Goal: Use online tool/utility: Utilize a website feature to perform a specific function

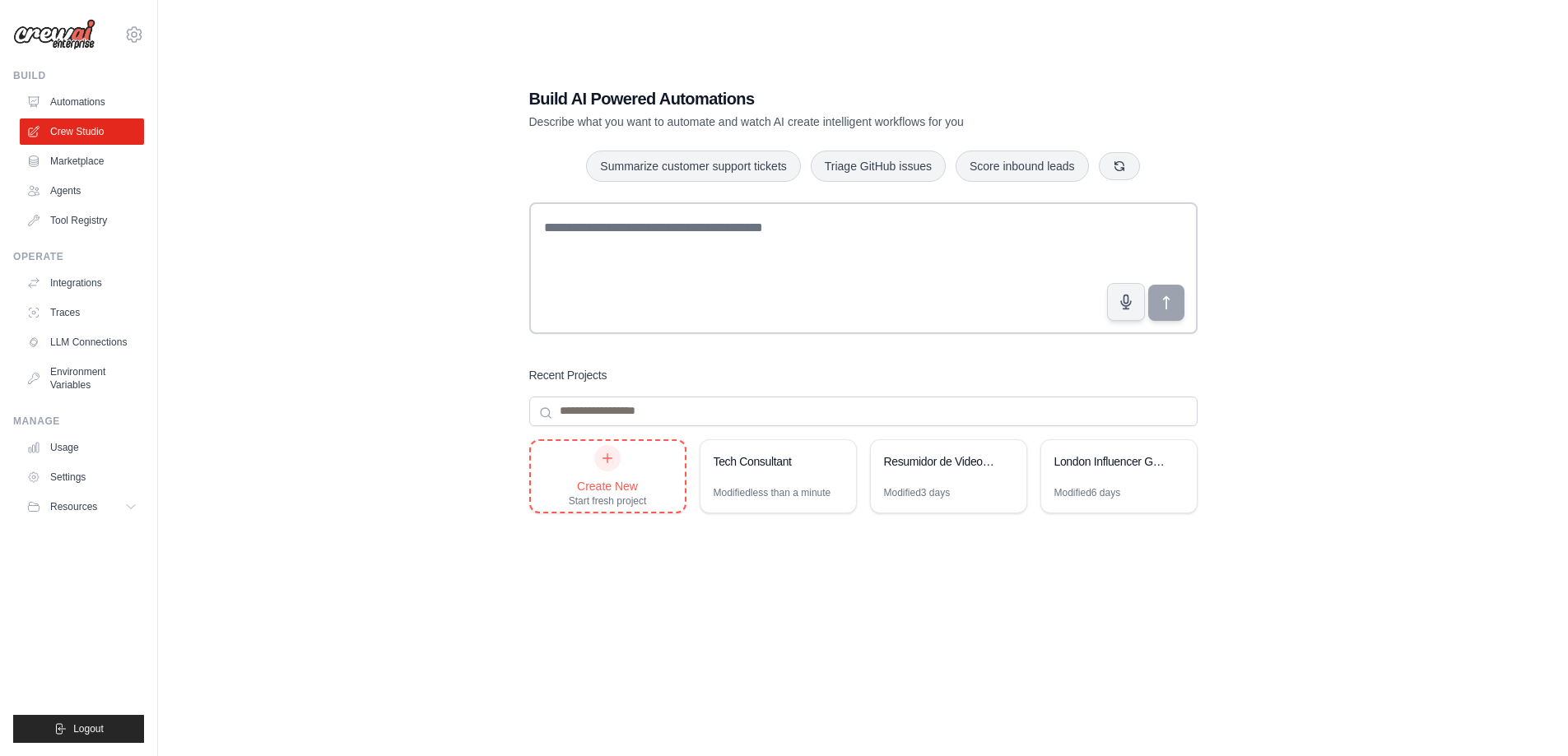
click at [629, 468] on div "Create New Start fresh project" at bounding box center [608, 476] width 78 height 63
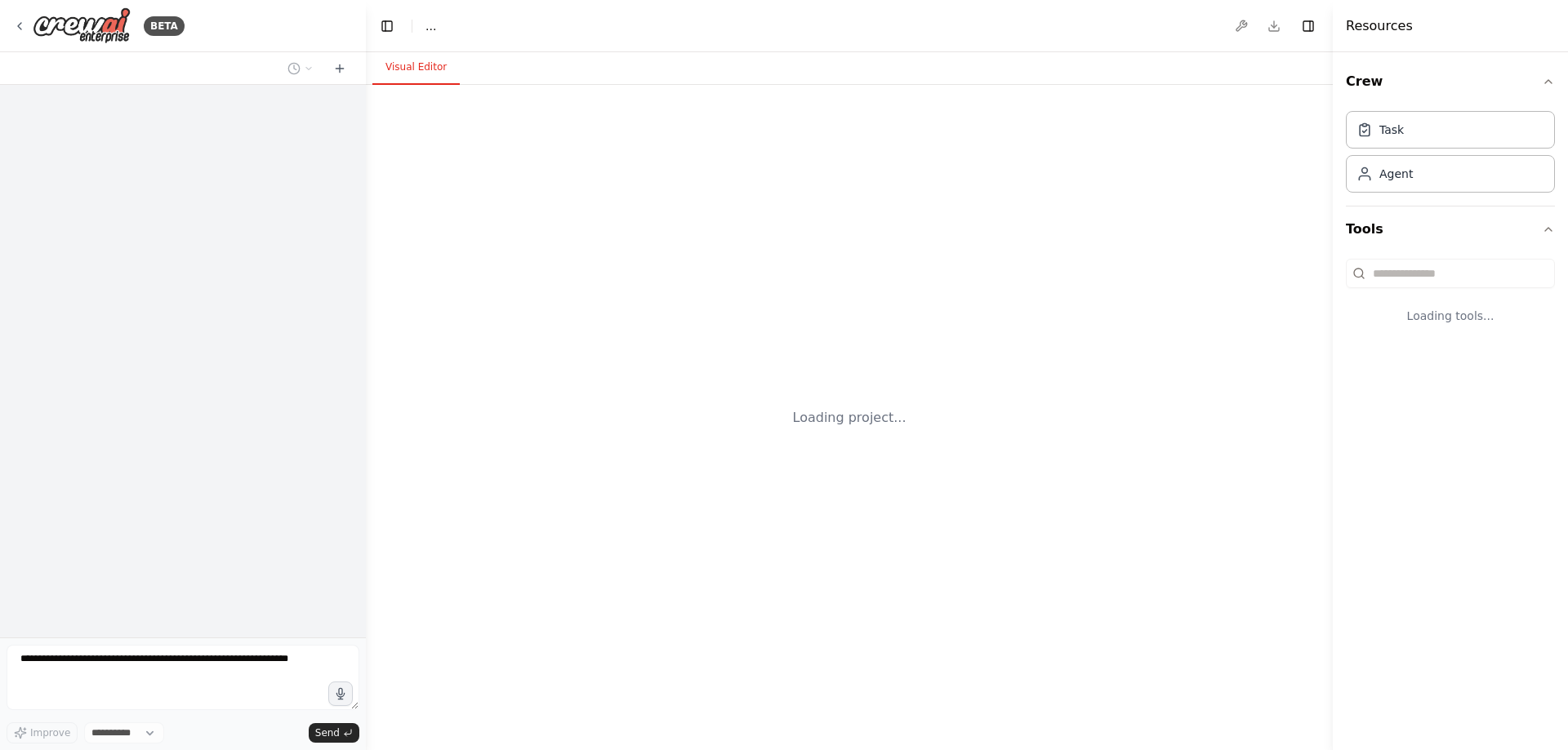
select select "****"
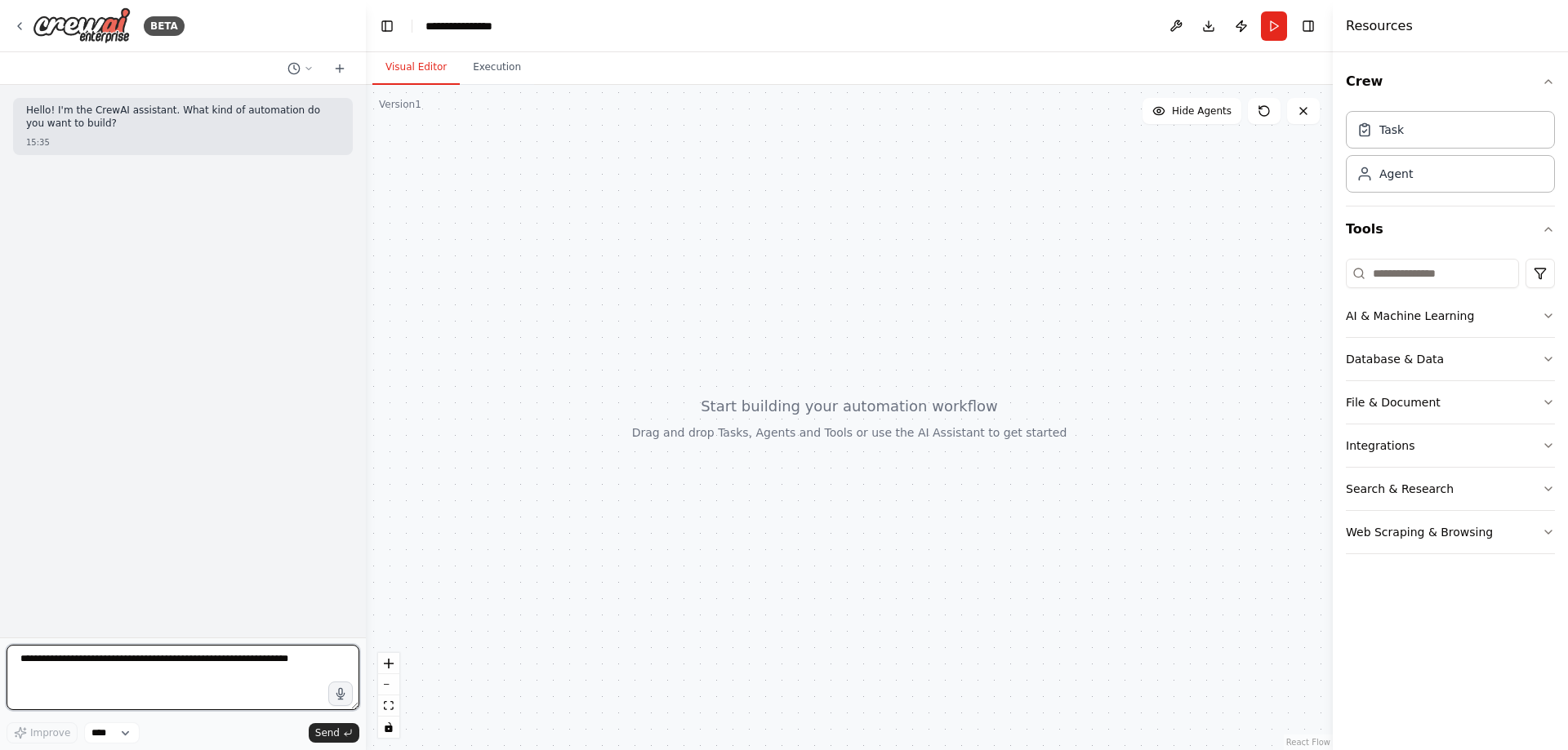
click at [195, 675] on textarea at bounding box center [183, 678] width 352 height 65
type textarea "**********"
click at [327, 730] on span "Send" at bounding box center [327, 732] width 25 height 13
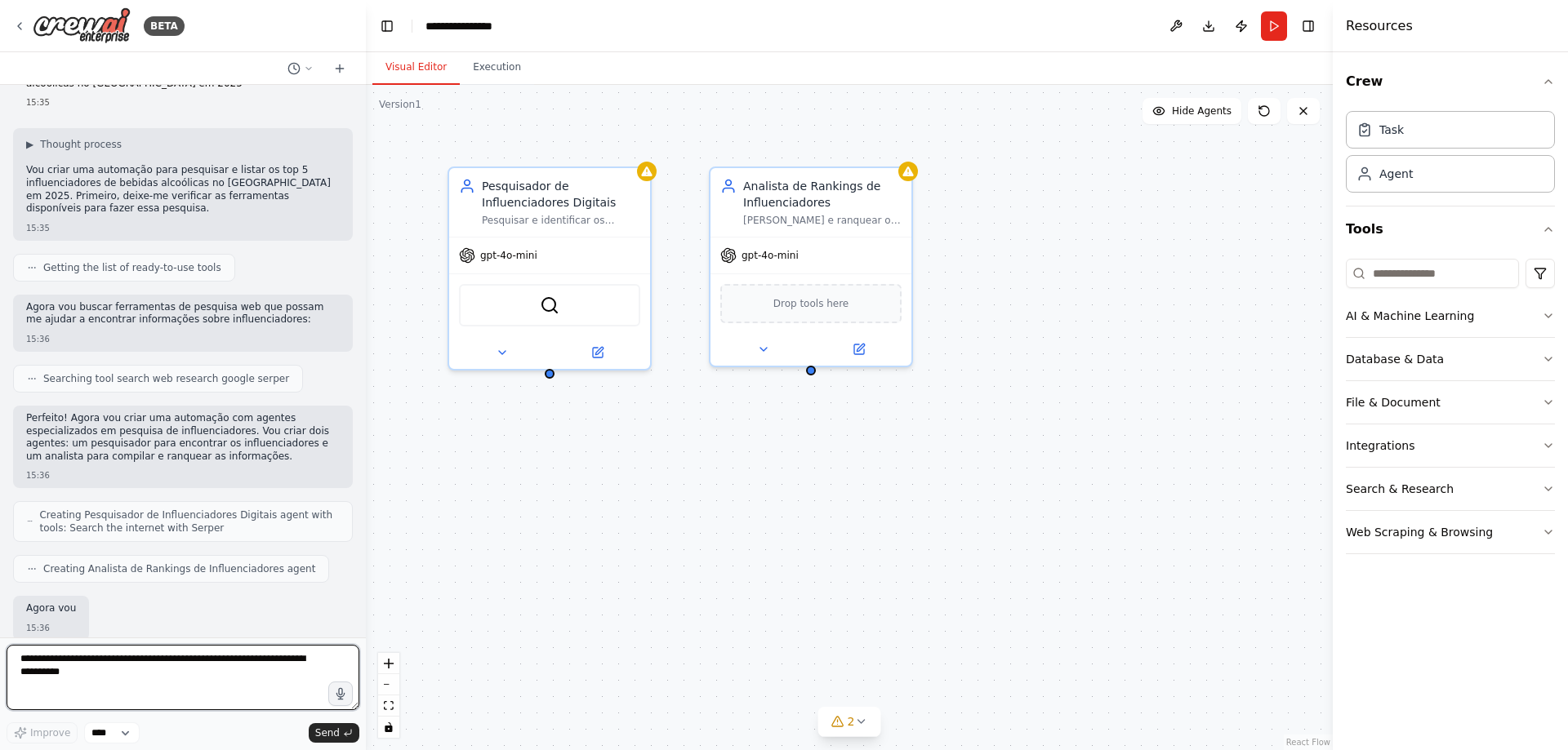
scroll to position [126, 0]
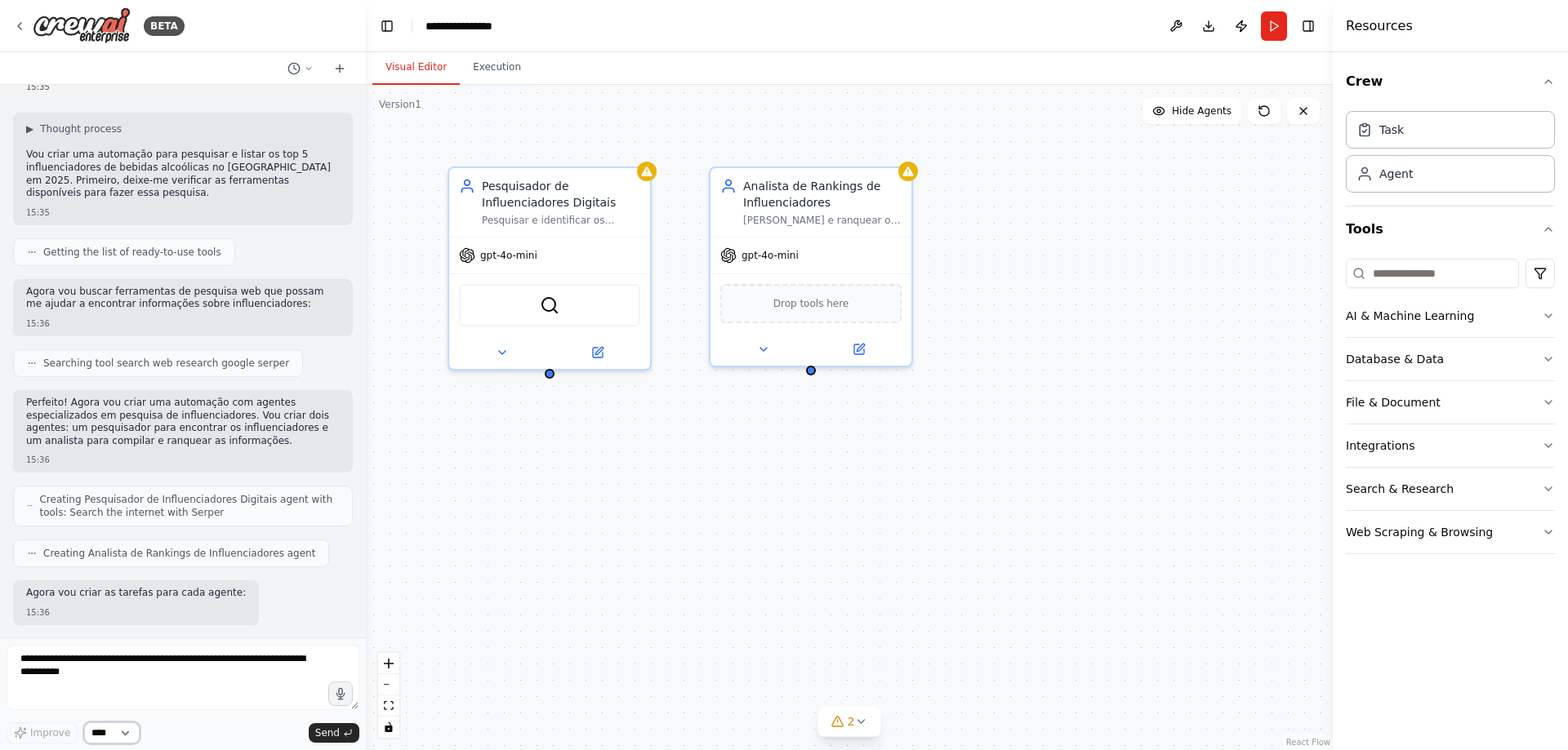
click at [124, 743] on select "****" at bounding box center [112, 732] width 56 height 21
click at [125, 737] on select "****" at bounding box center [112, 732] width 56 height 21
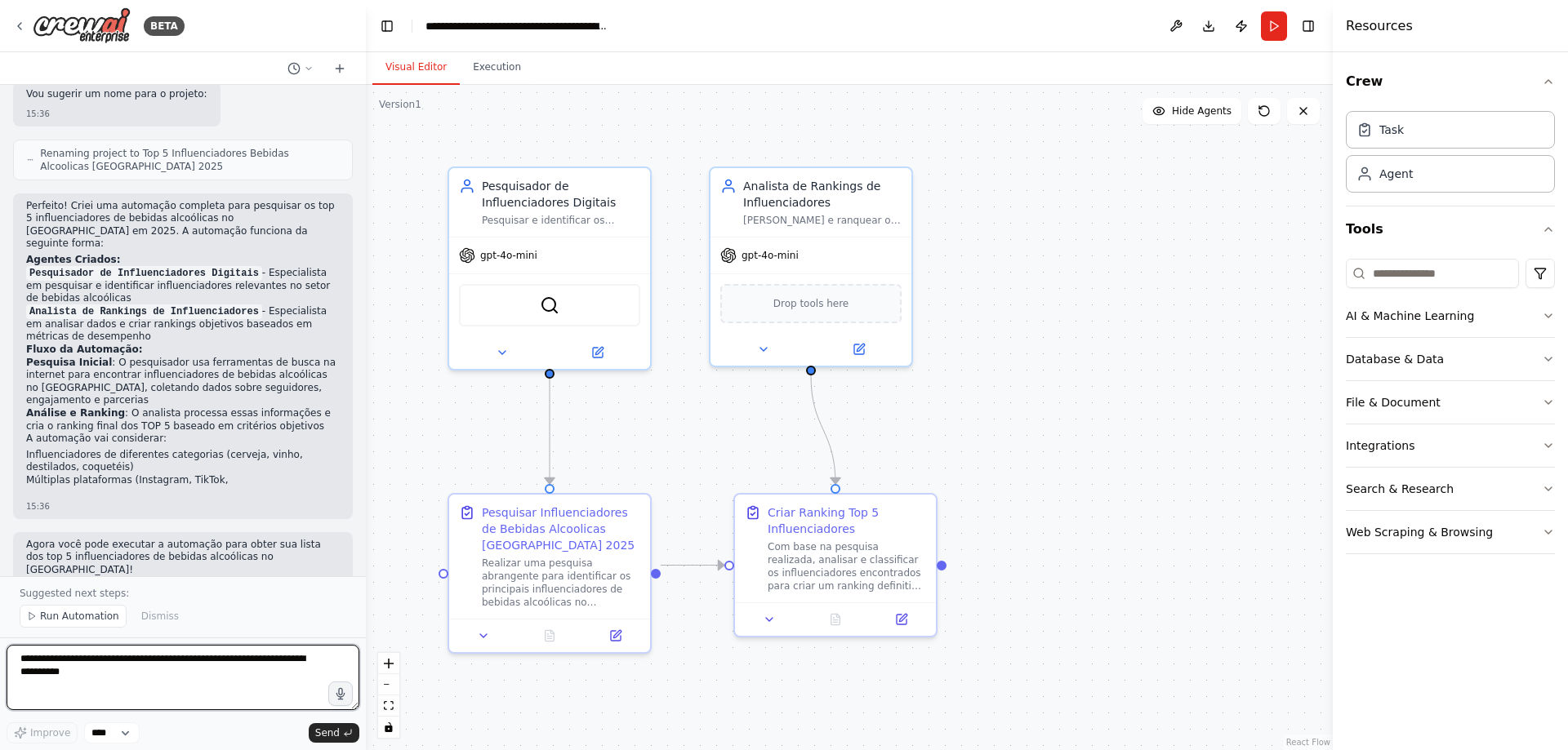
scroll to position [901, 0]
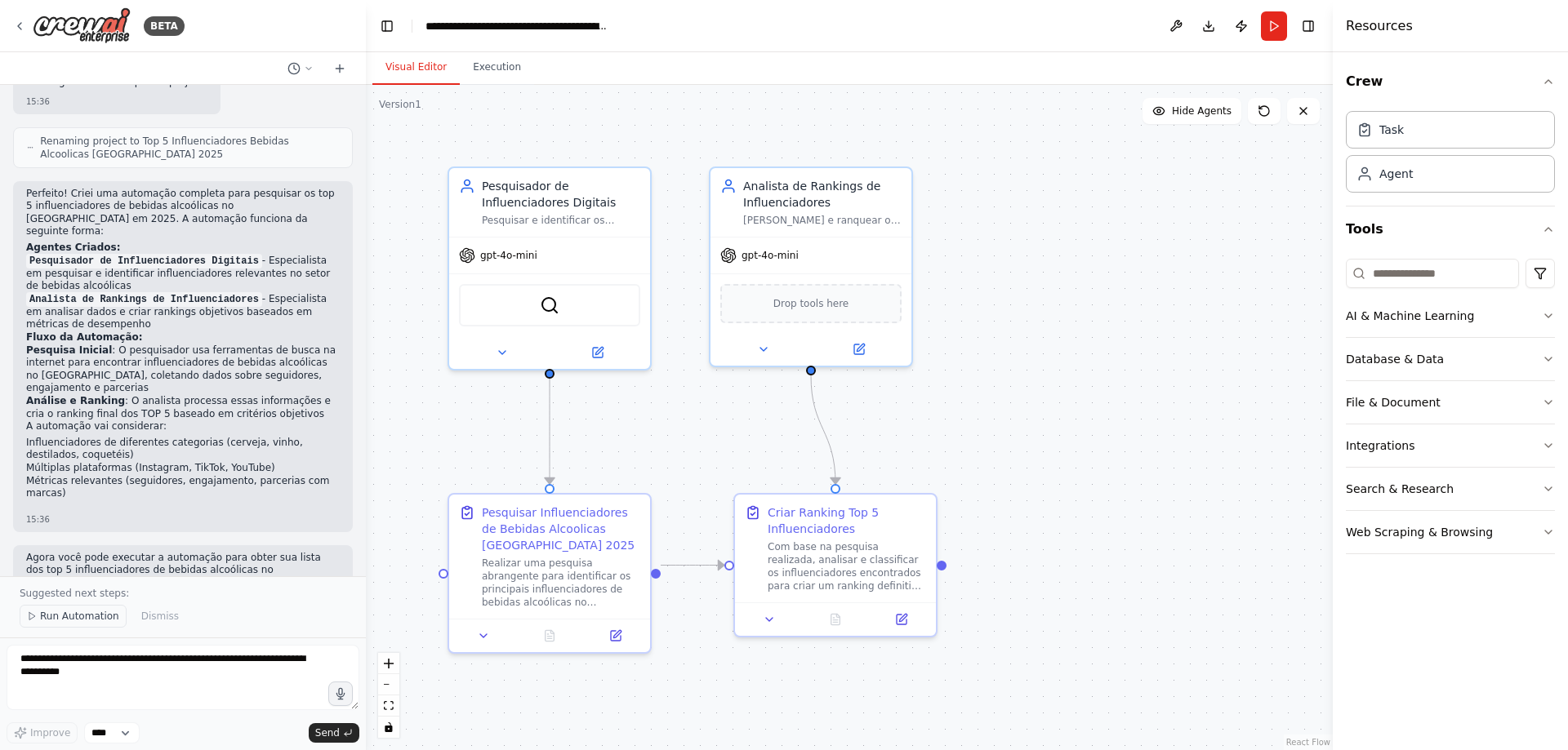
click at [60, 616] on span "Run Automation" at bounding box center [79, 616] width 79 height 13
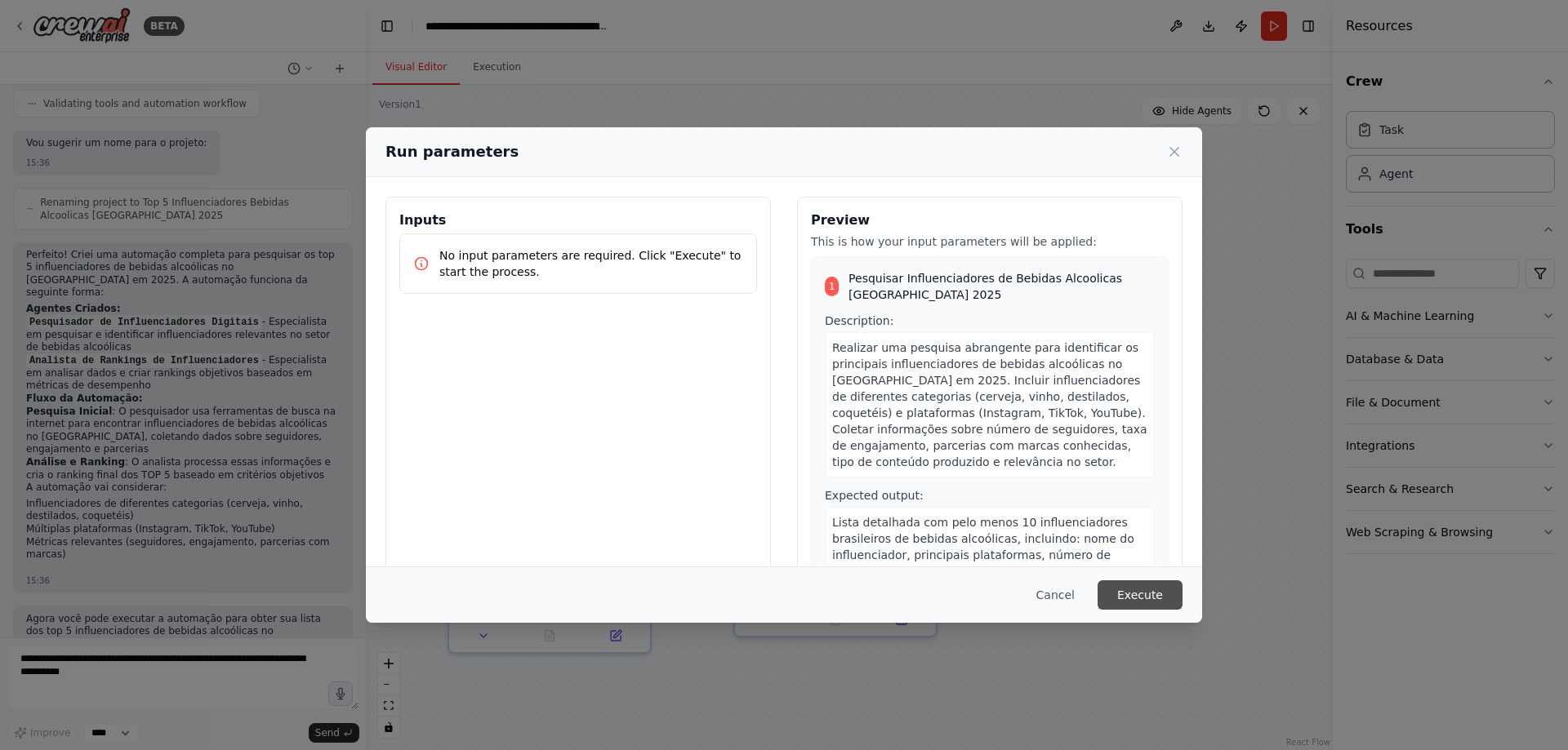
click at [1129, 597] on button "Execute" at bounding box center [1140, 595] width 85 height 30
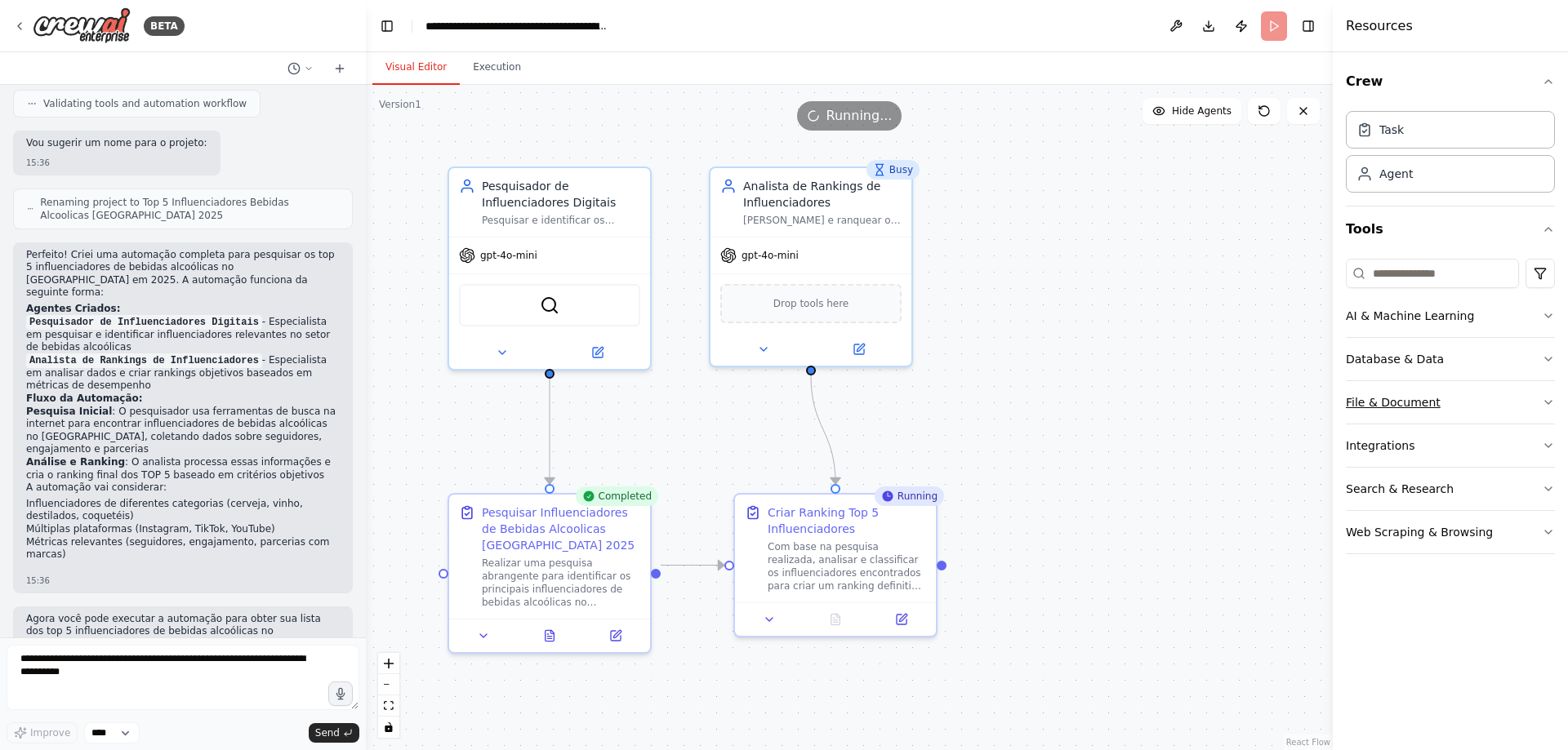
click at [1540, 397] on button "File & Document" at bounding box center [1450, 402] width 209 height 43
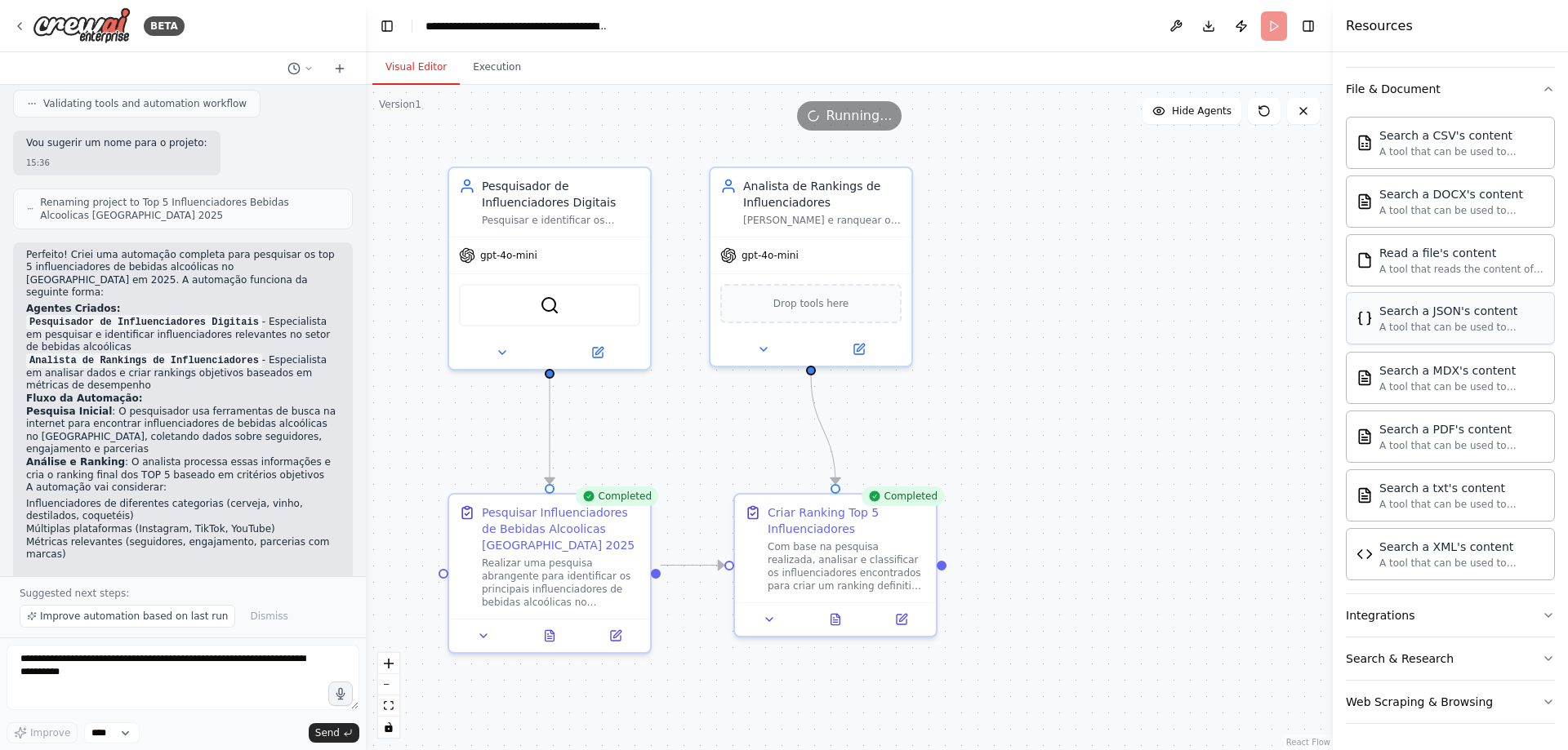
scroll to position [901, 0]
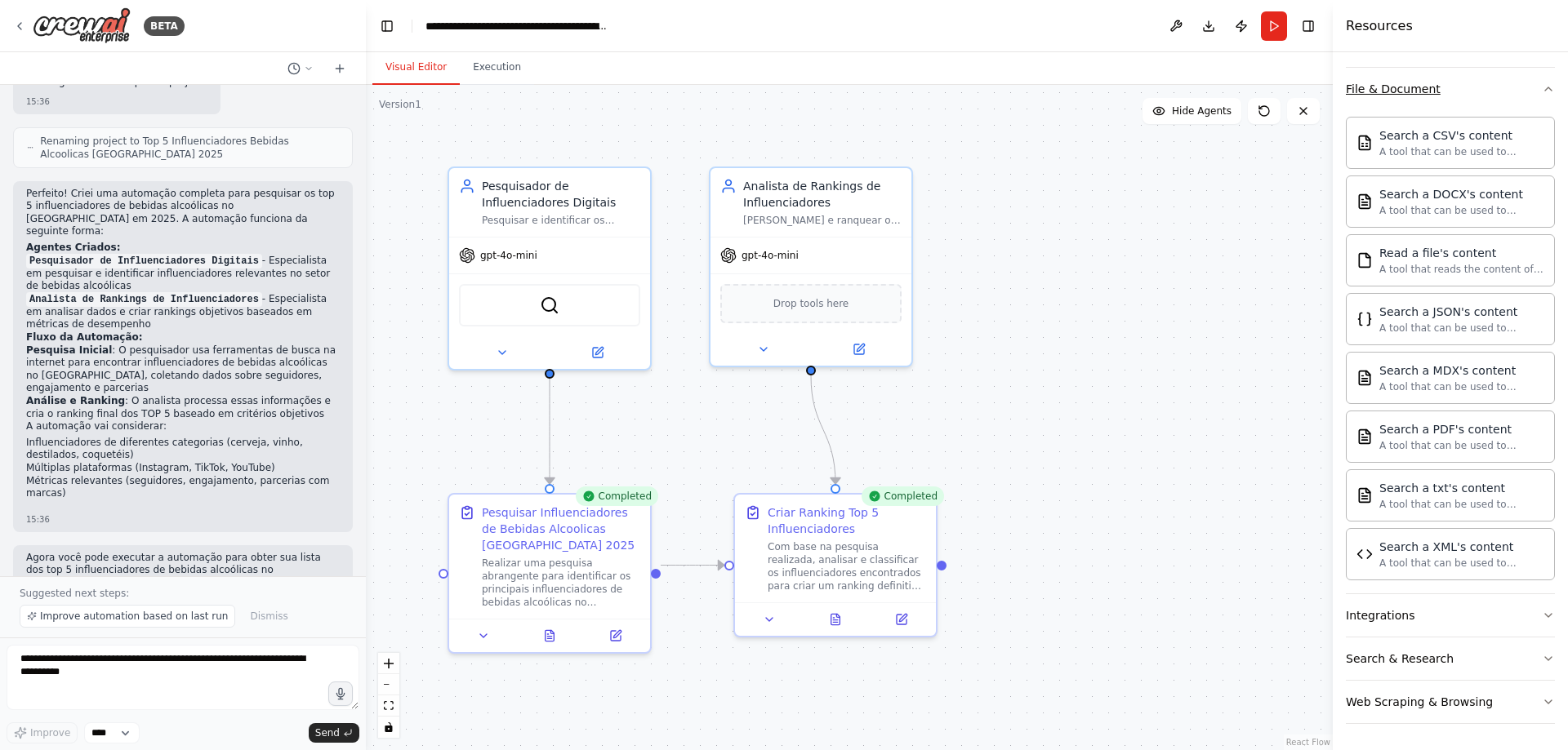
click at [1527, 85] on button "File & Document" at bounding box center [1450, 88] width 209 height 43
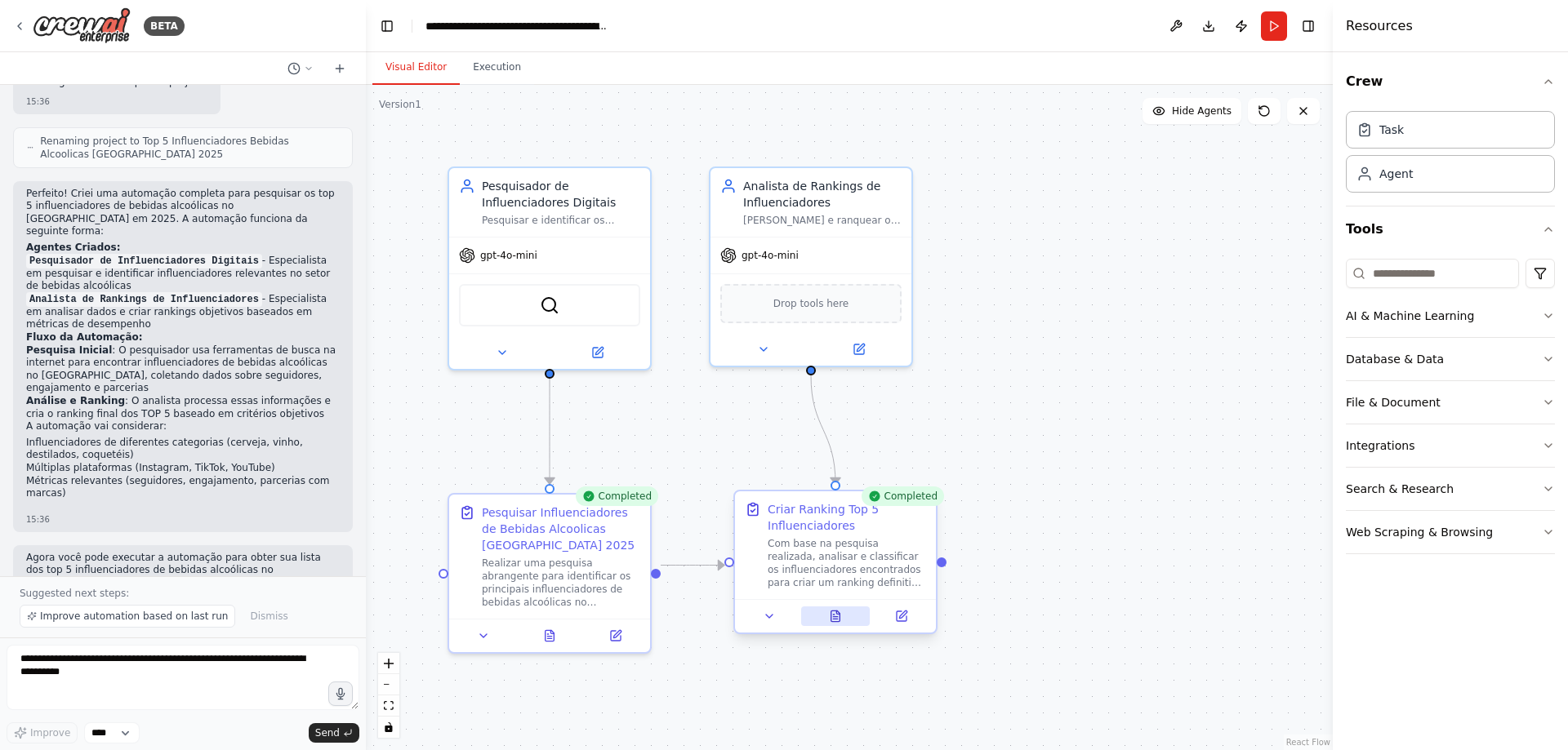
click at [831, 620] on button at bounding box center [836, 616] width 69 height 20
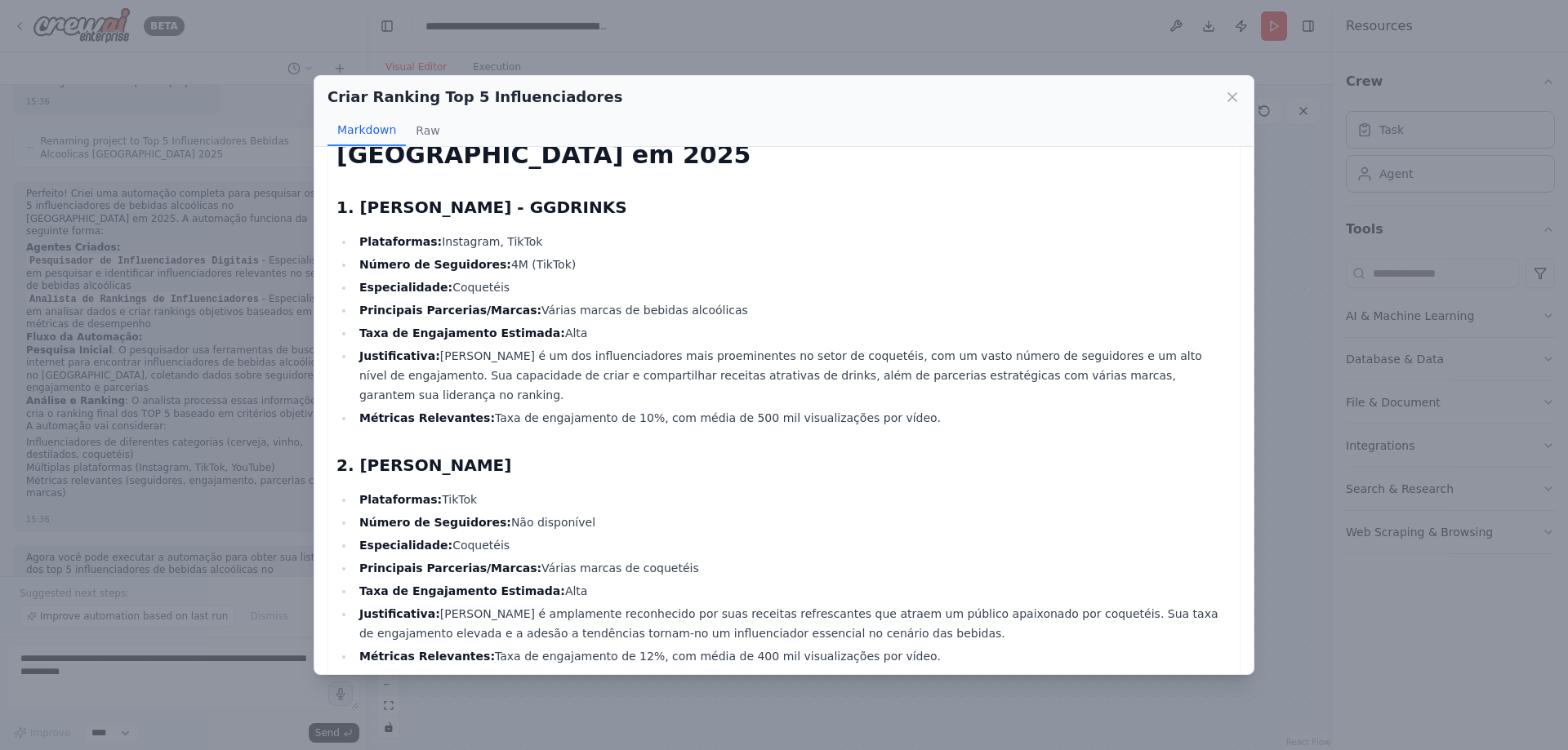
scroll to position [81, 0]
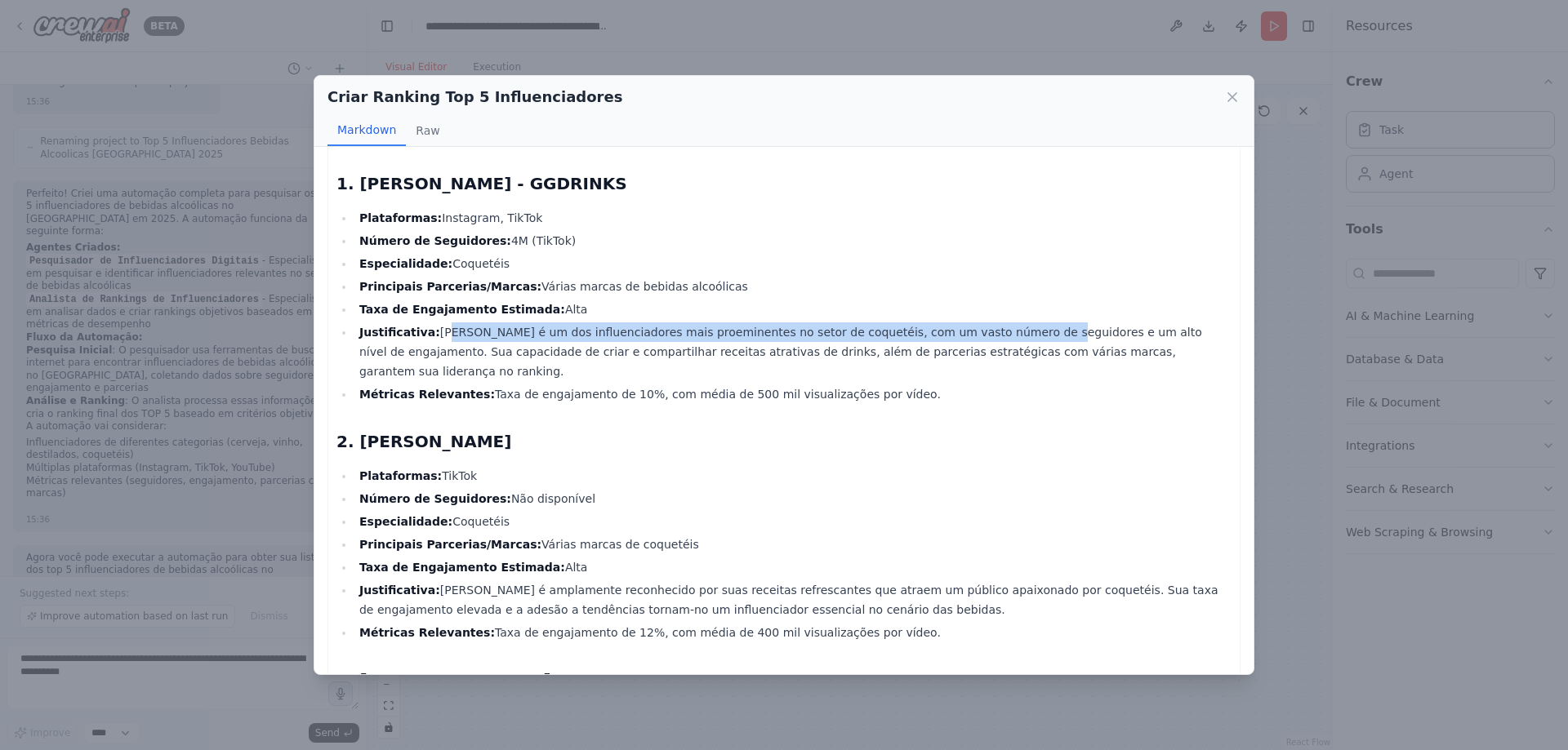
drag, startPoint x: 432, startPoint y: 329, endPoint x: 974, endPoint y: 338, distance: 542.1
click at [974, 338] on li "Justificativa: [PERSON_NAME] é um dos influenciadores mais proeminentes no seto…" at bounding box center [793, 351] width 877 height 59
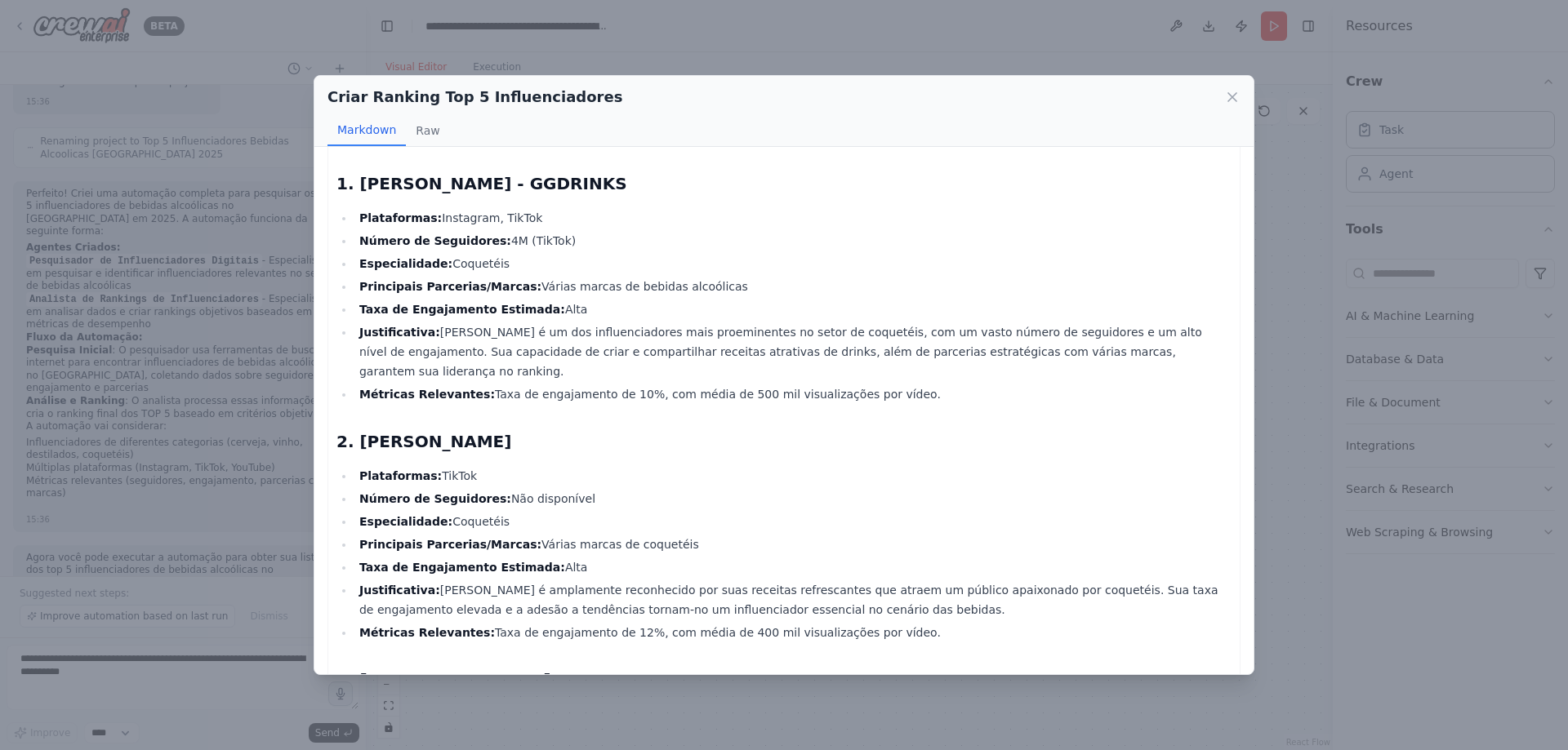
click at [952, 400] on div "Ranking dos TOP 5 Influenciadores de Bebidas Alcoólicas no [GEOGRAPHIC_DATA] em…" at bounding box center [784, 748] width 895 height 1322
drag, startPoint x: 514, startPoint y: 372, endPoint x: 865, endPoint y: 377, distance: 351.0
click at [865, 385] on li "Métricas Relevantes: Taxa de engajamento de 10%, com média de 500 mil visualiza…" at bounding box center [793, 395] width 877 height 20
click at [846, 431] on h2 "2. [PERSON_NAME]" at bounding box center [784, 441] width 895 height 23
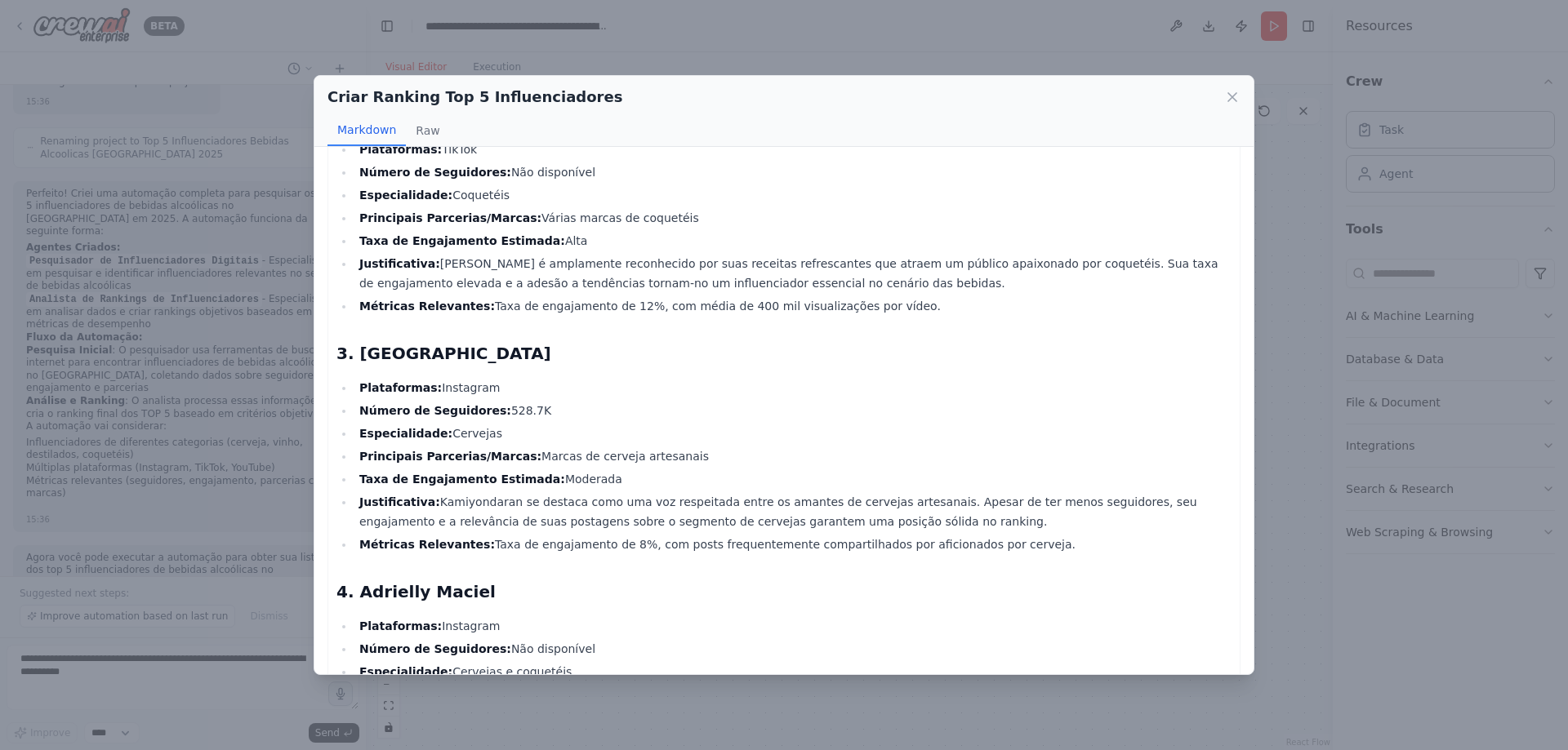
scroll to position [490, 0]
